Goal: Task Accomplishment & Management: Manage account settings

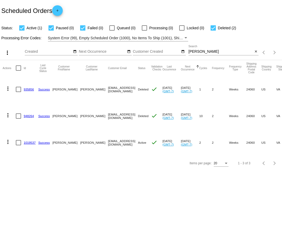
click at [235, 51] on input "[PERSON_NAME]" at bounding box center [220, 52] width 65 height 4
click at [254, 53] on mat-icon "close" at bounding box center [256, 52] width 4 height 4
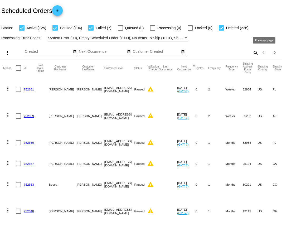
click at [255, 54] on mat-icon "search" at bounding box center [255, 52] width 6 height 8
click at [232, 52] on input "Search" at bounding box center [223, 52] width 70 height 4
type input "[PERSON_NAME]"
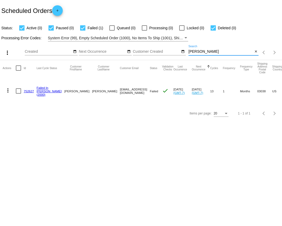
click at [30, 90] on link "752627" at bounding box center [29, 90] width 10 height 3
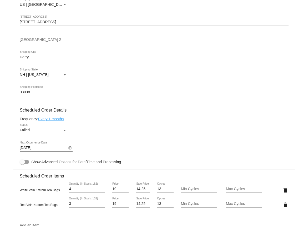
scroll to position [466, 0]
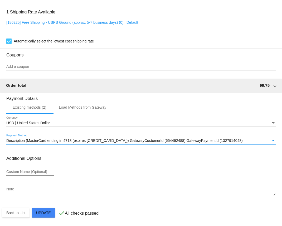
click at [132, 141] on span "Description (MasterCard ending in 4718 (expires [CREDIT_CARD_DATA])) GatewayCus…" at bounding box center [124, 140] width 236 height 4
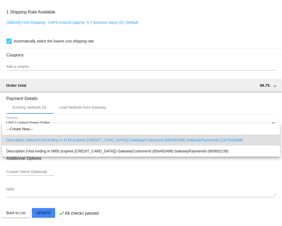
click at [96, 171] on div at bounding box center [141, 113] width 282 height 226
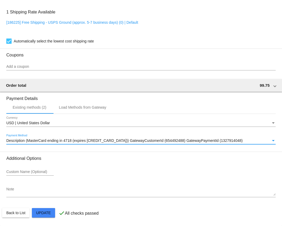
click at [78, 139] on span "Description (MasterCard ending in 4718 (expires [CREDIT_CARD_DATA])) GatewayCus…" at bounding box center [124, 140] width 236 height 4
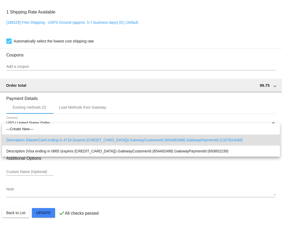
click at [69, 177] on div at bounding box center [141, 113] width 282 height 226
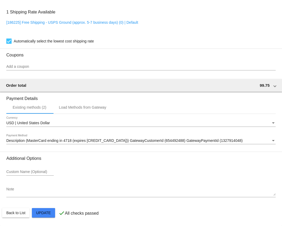
click at [75, 143] on div "Description (MasterCard ending in 4718 (expires [CREDIT_CARD_DATA])) GatewayCus…" at bounding box center [140, 139] width 269 height 10
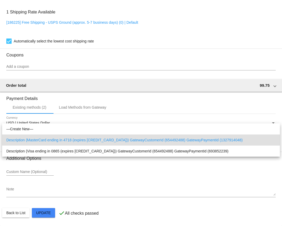
click at [83, 167] on div at bounding box center [141, 113] width 282 height 226
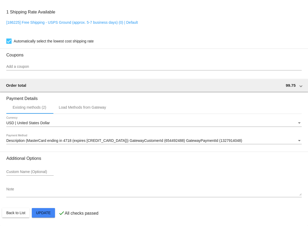
scroll to position [447, 0]
